Goal: Browse casually

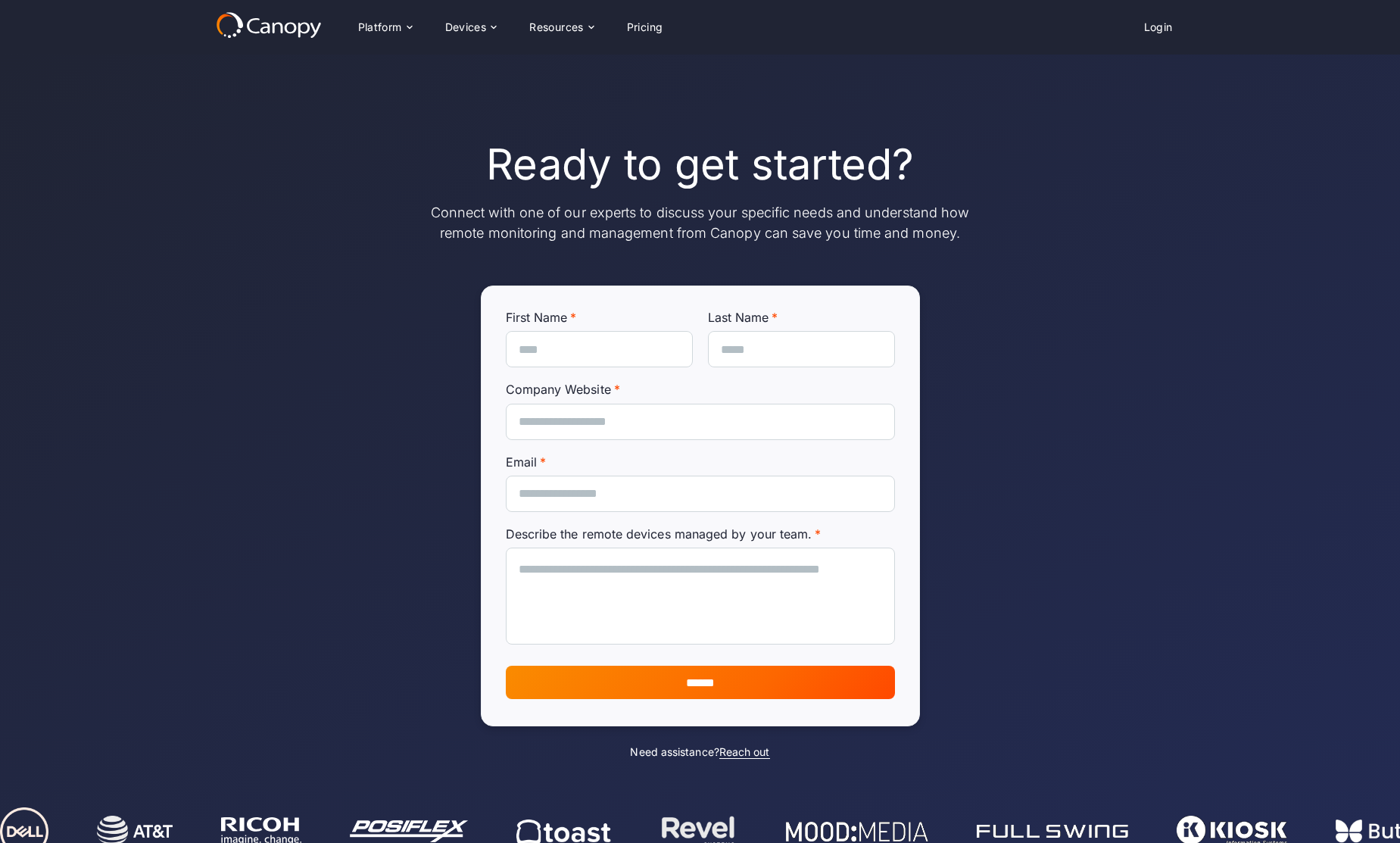
click at [289, 27] on icon at bounding box center [268, 25] width 106 height 27
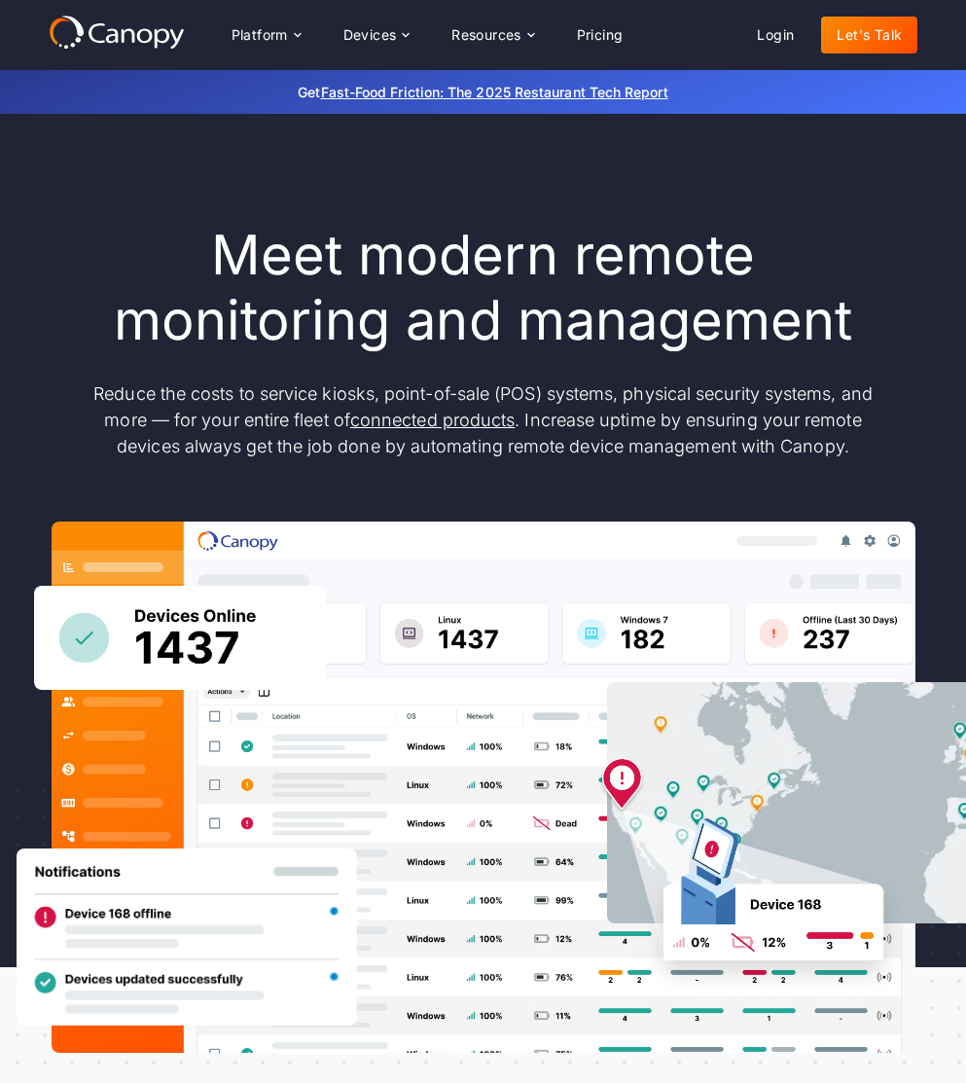
click at [651, 376] on div "Meet modern remote monitoring and management Reduce the costs to service kiosks…" at bounding box center [484, 341] width 818 height 236
